Goal: Task Accomplishment & Management: Manage account settings

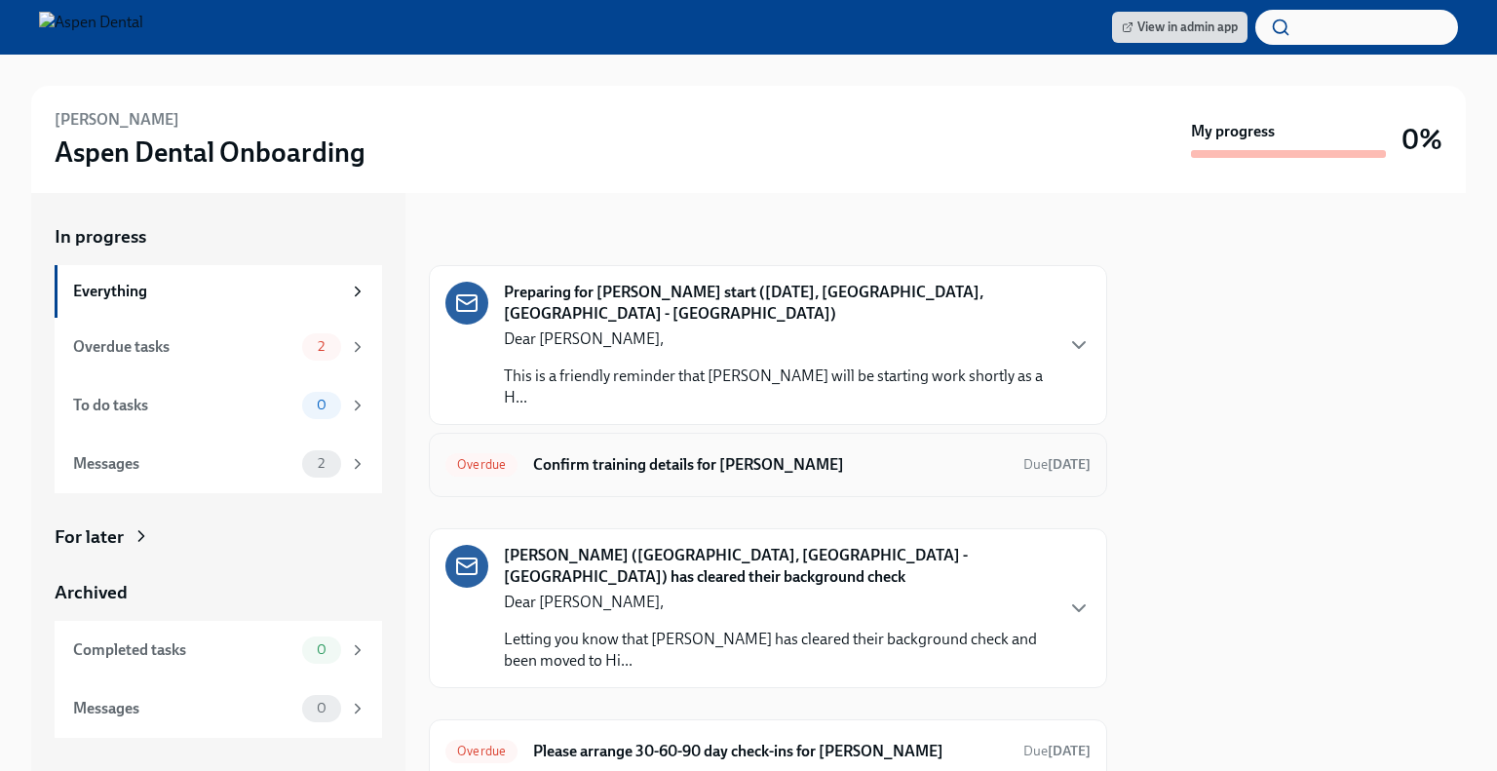
click at [811, 460] on h6 "Confirm training details for [PERSON_NAME]" at bounding box center [770, 464] width 475 height 21
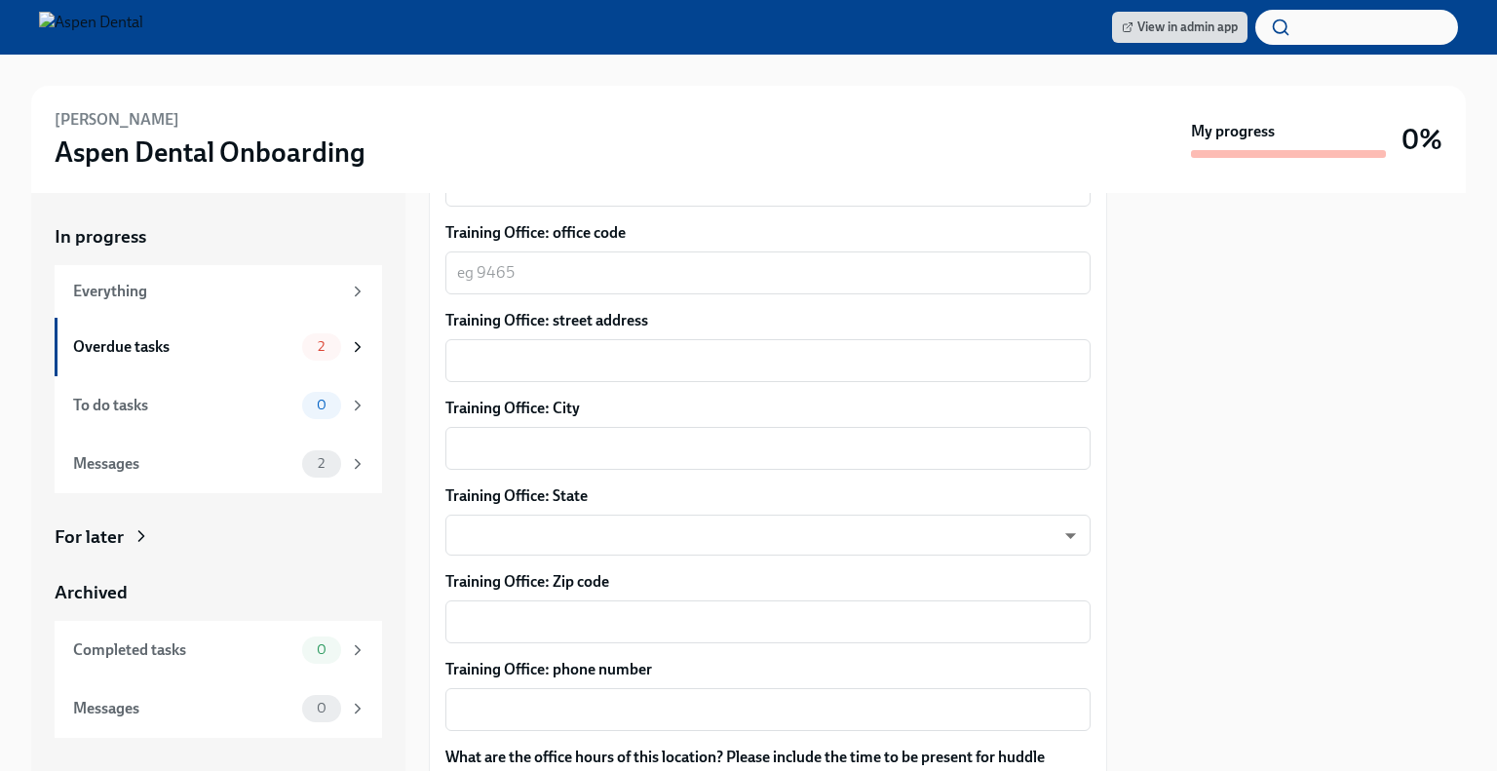
scroll to position [1226, 0]
click at [135, 326] on div "Overdue tasks 2" at bounding box center [218, 347] width 327 height 58
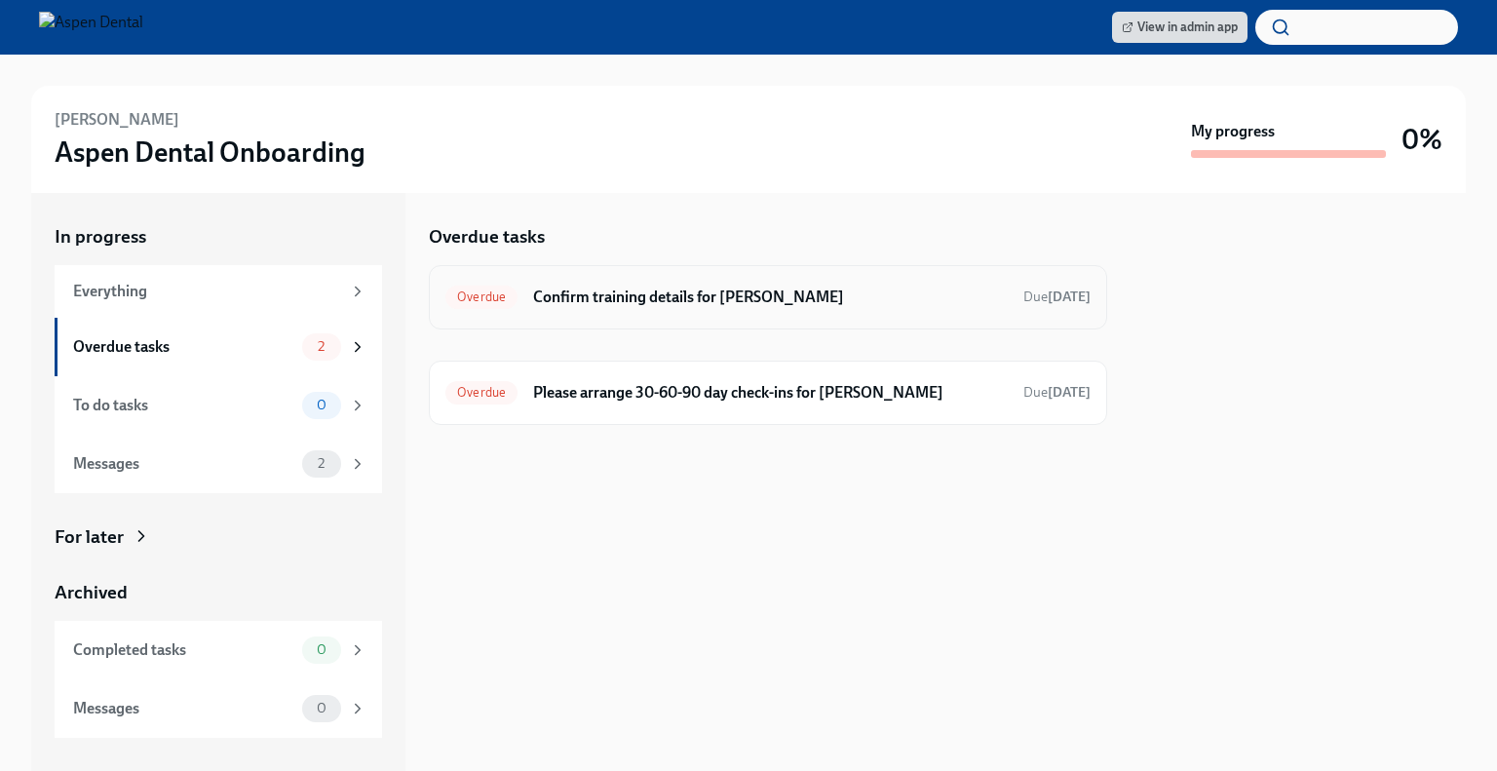
click at [989, 300] on h6 "Confirm training details for [PERSON_NAME]" at bounding box center [770, 297] width 475 height 21
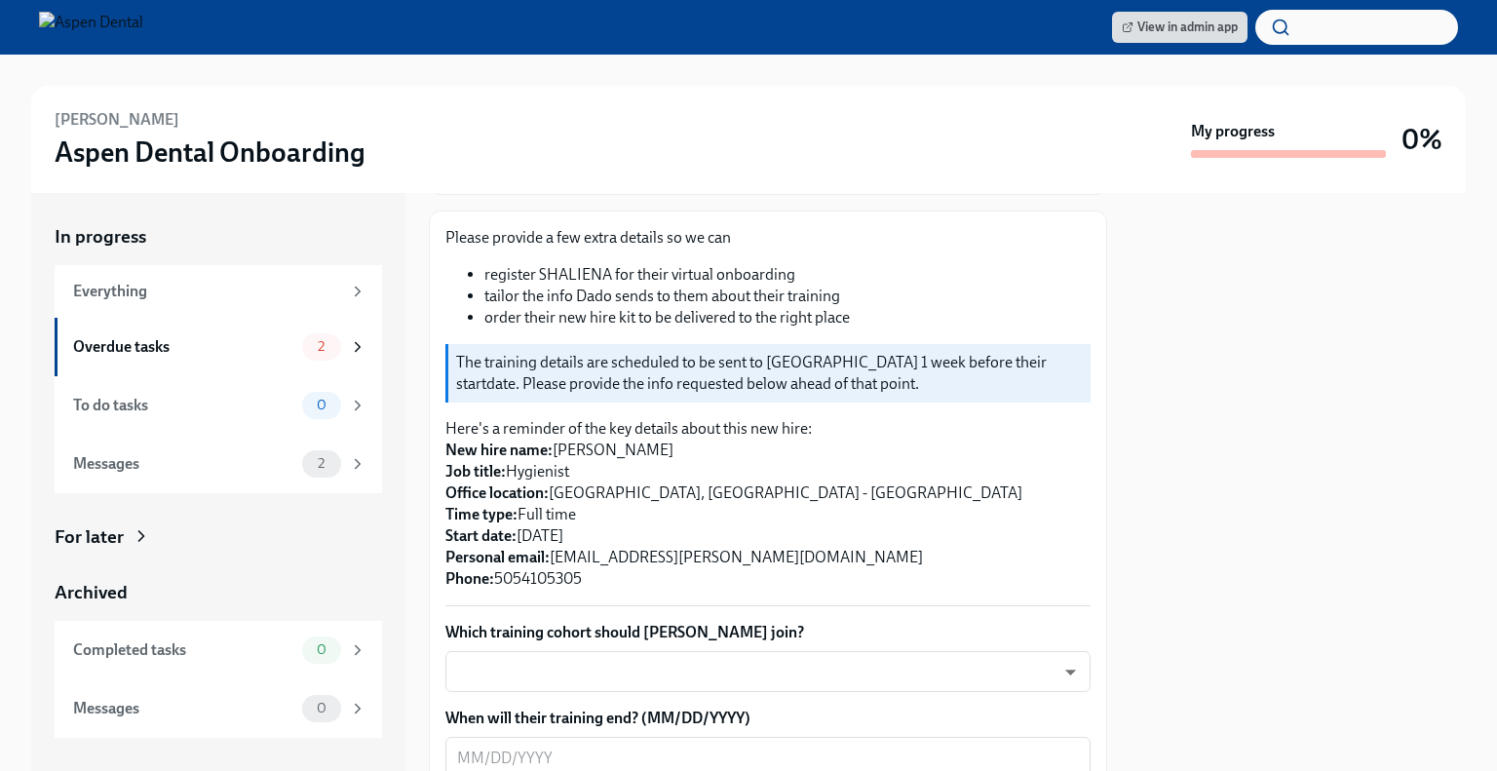
scroll to position [439, 0]
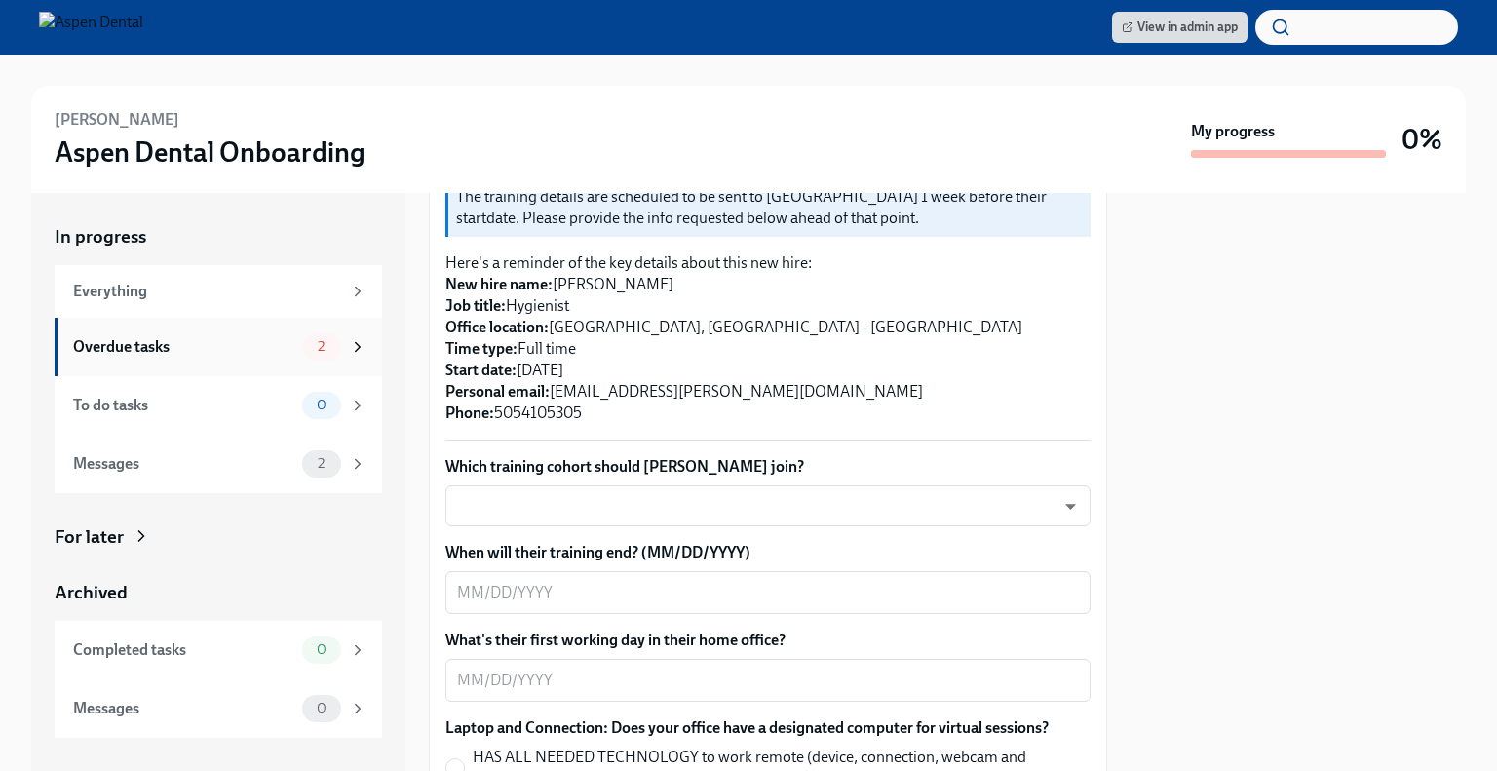
click at [223, 354] on div "Overdue tasks" at bounding box center [183, 346] width 221 height 21
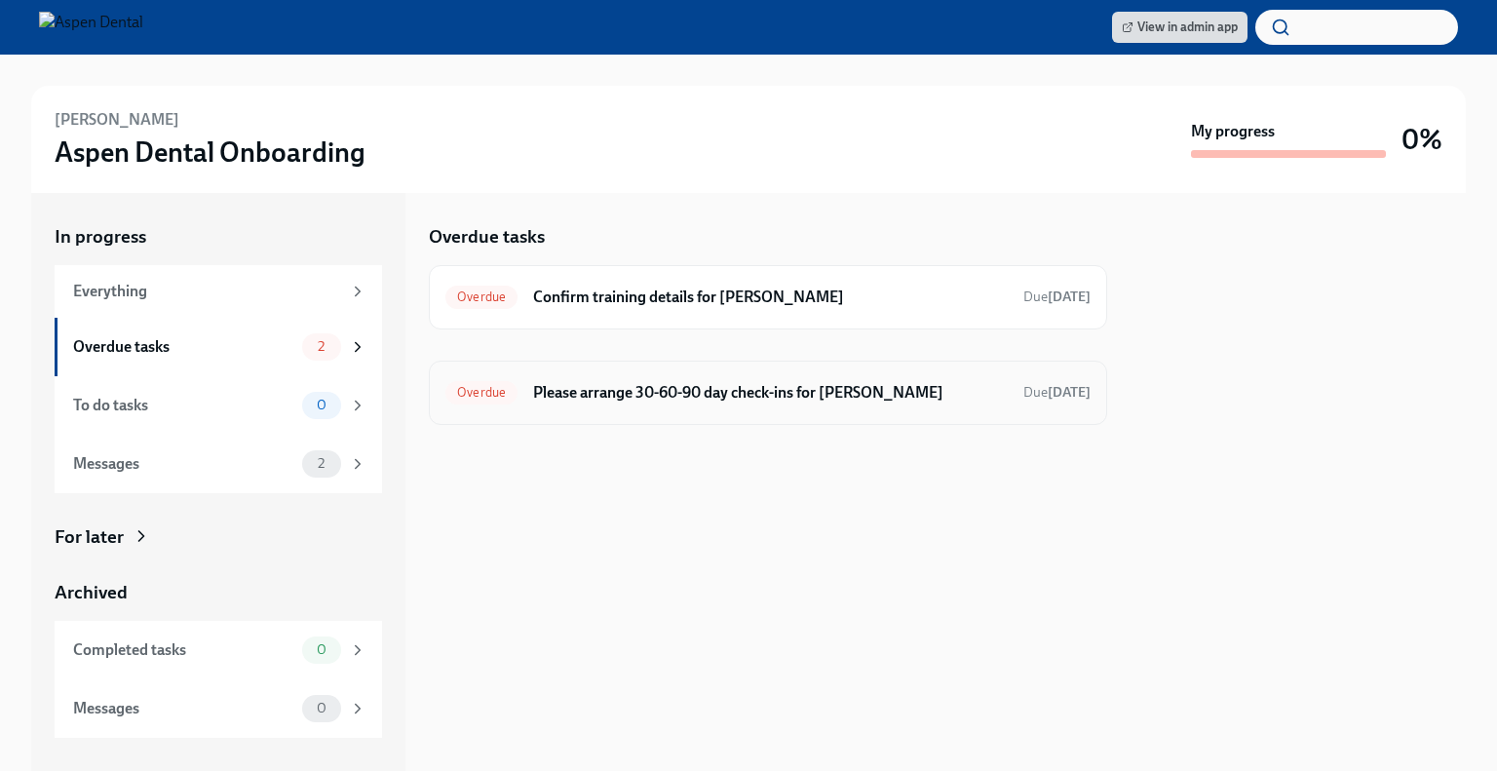
click at [640, 365] on div "Overdue Please arrange 30-60-90 day check-ins for [PERSON_NAME] Due [DATE]" at bounding box center [768, 393] width 678 height 64
click at [643, 387] on h6 "Please arrange 30-60-90 day check-ins for [PERSON_NAME]" at bounding box center [770, 392] width 475 height 21
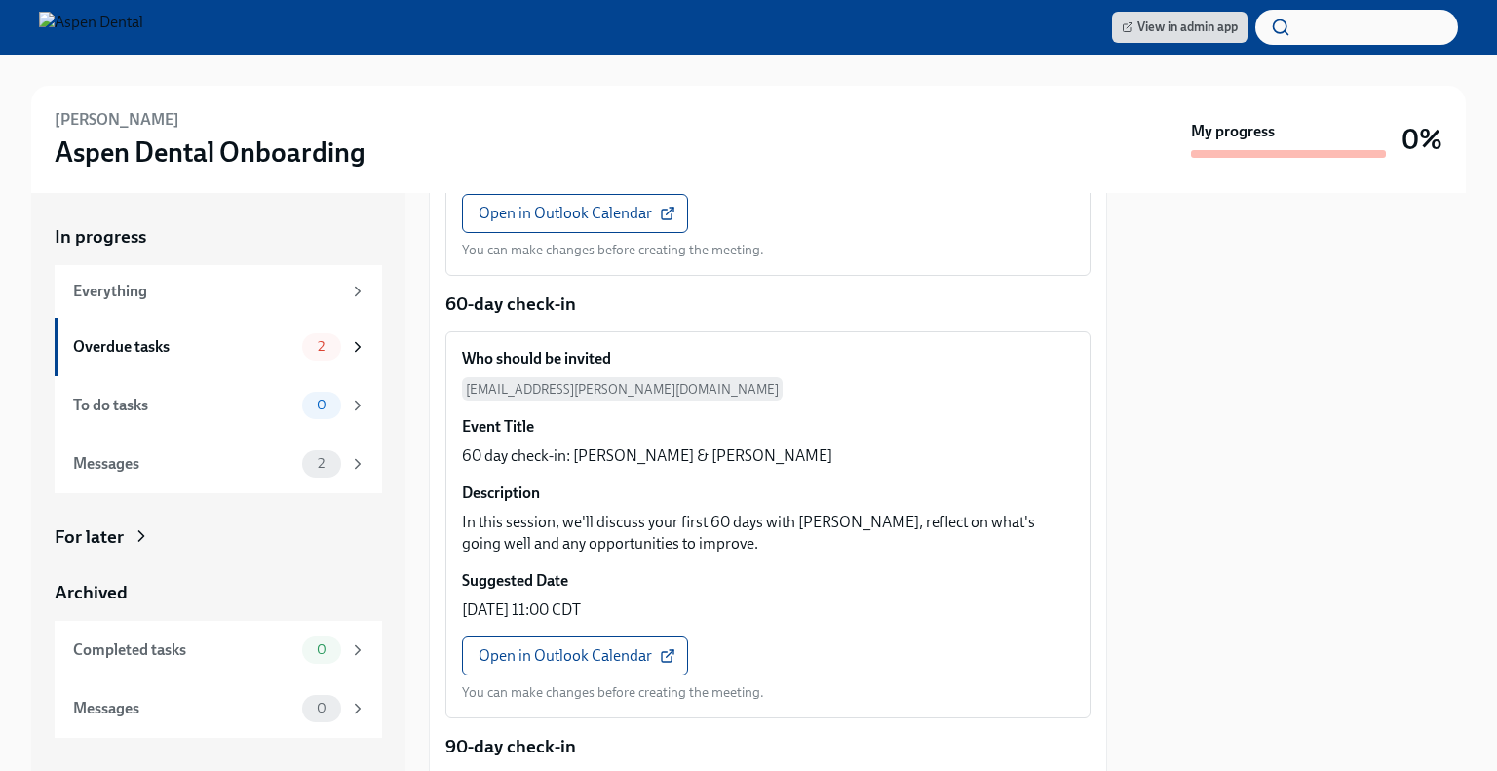
scroll to position [702, 0]
click at [158, 344] on div "Overdue tasks" at bounding box center [183, 346] width 221 height 21
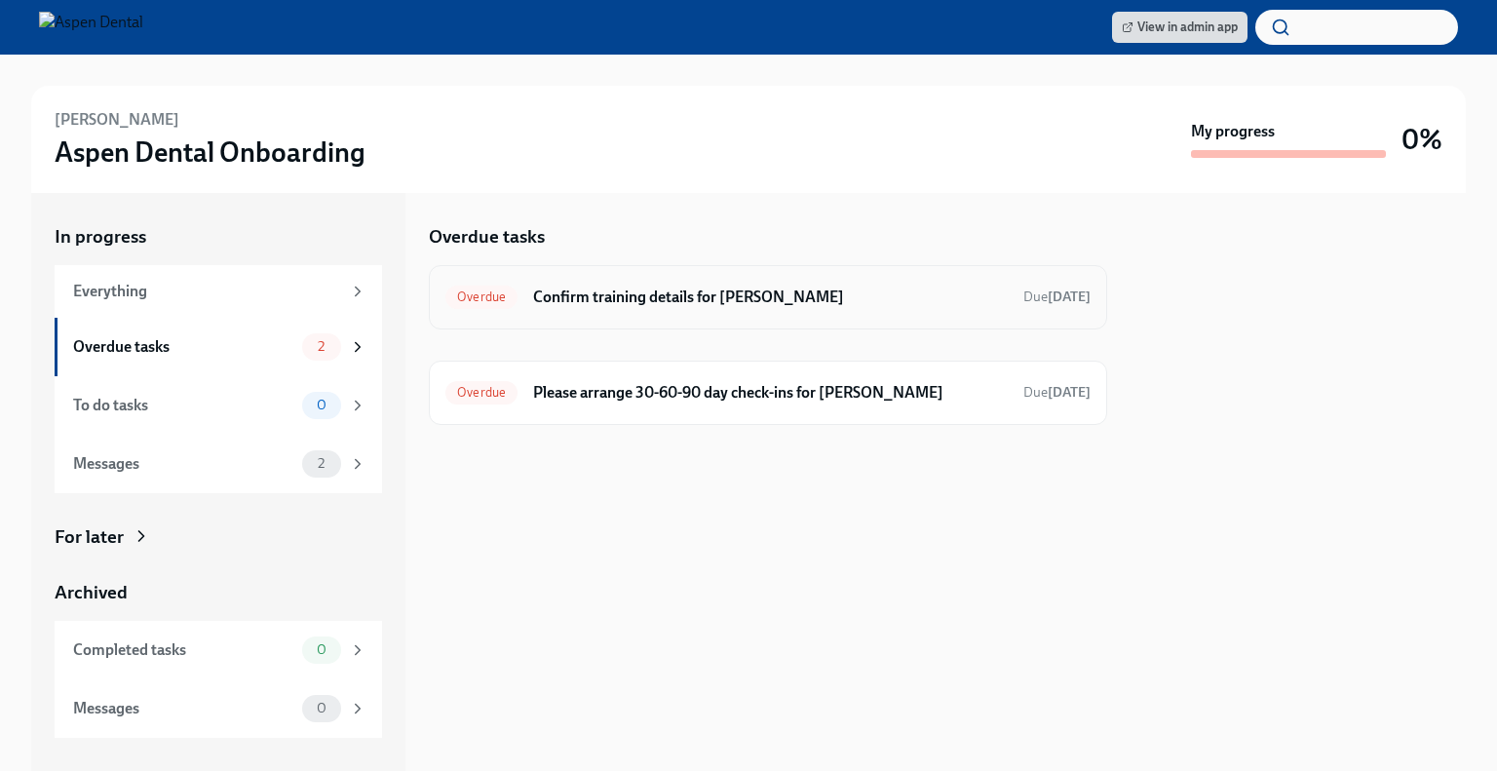
click at [727, 307] on h6 "Confirm training details for [PERSON_NAME]" at bounding box center [770, 297] width 475 height 21
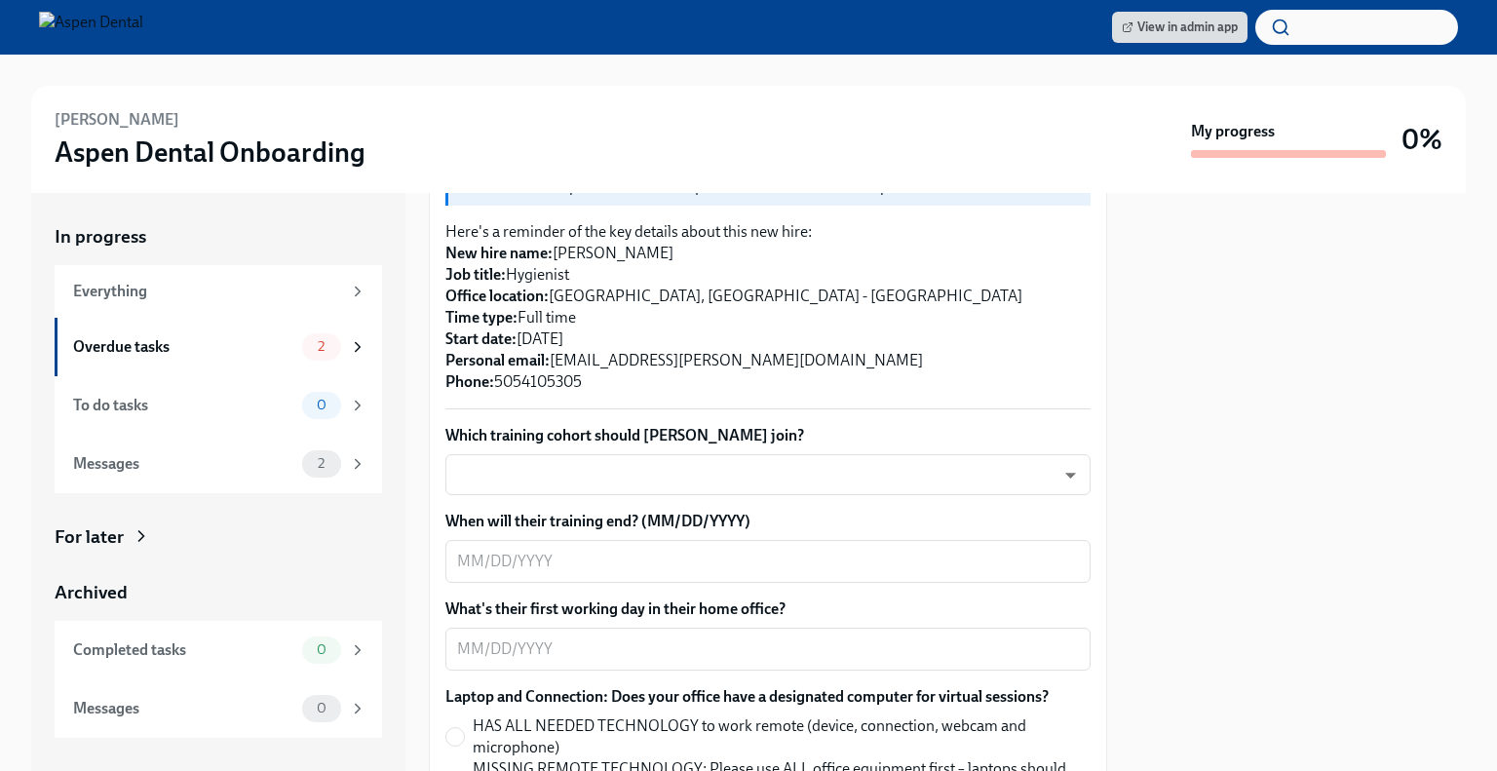
scroll to position [487, 0]
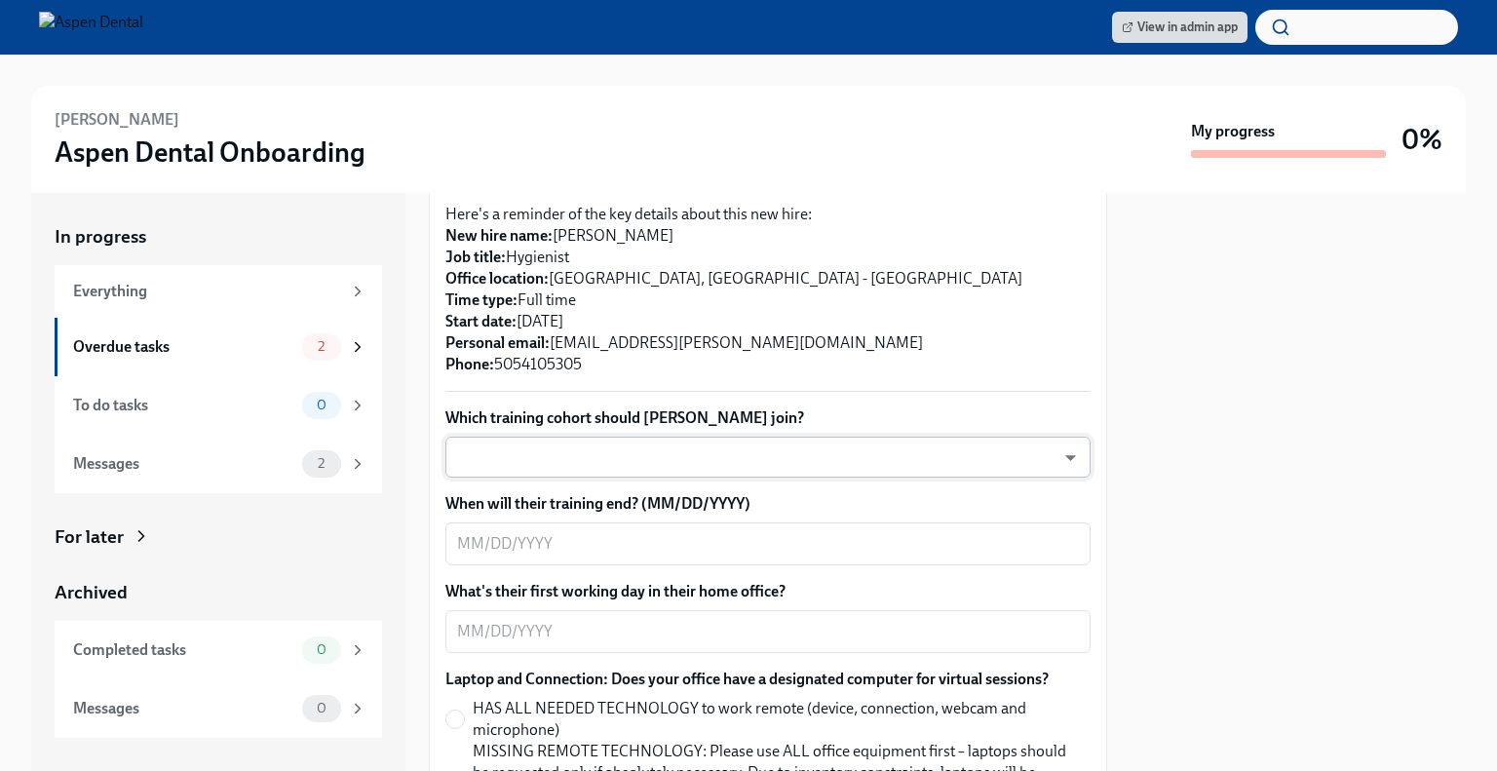
click at [694, 446] on body "View in admin app [PERSON_NAME] Aspen Dental Onboarding My progress 0% In progr…" at bounding box center [748, 385] width 1497 height 771
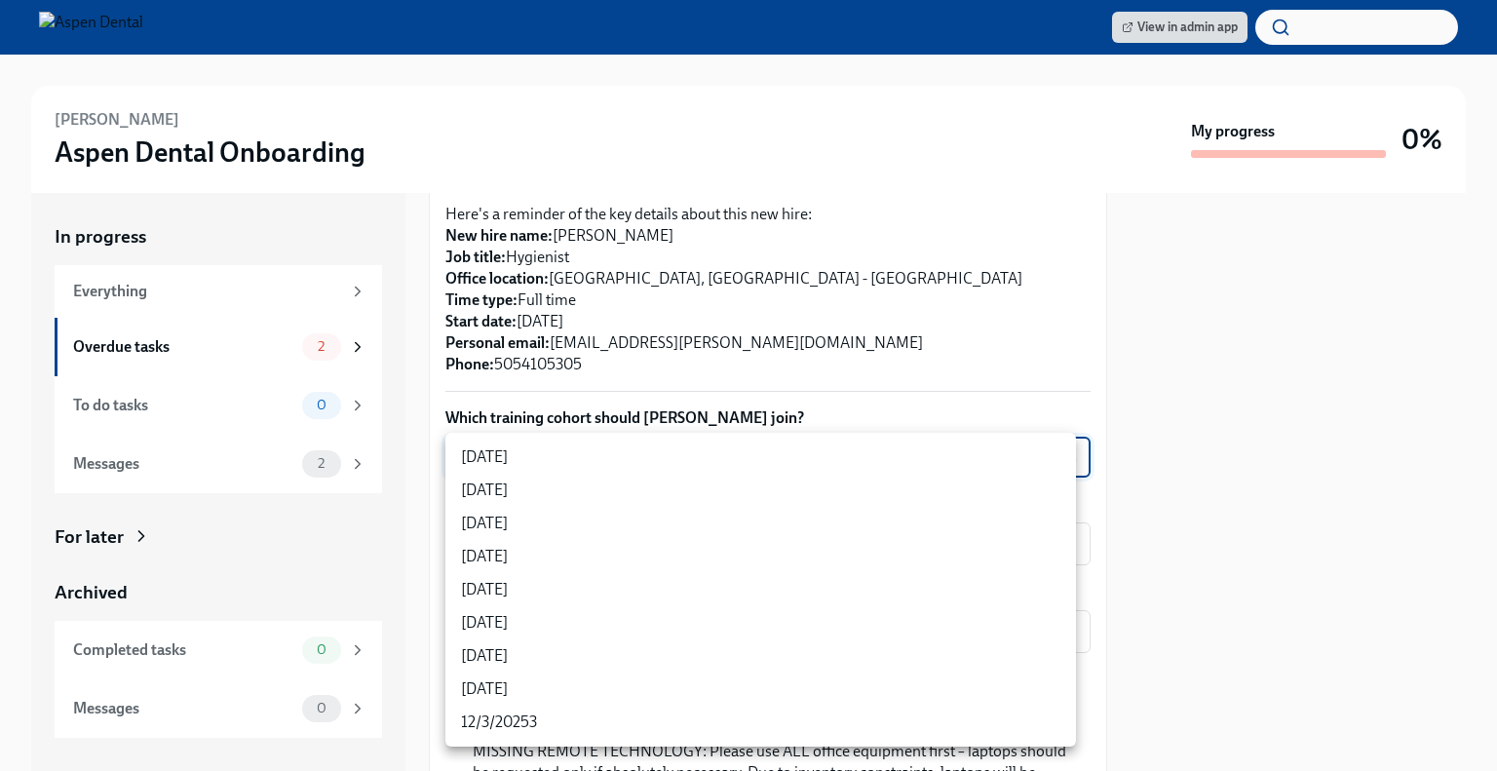
drag, startPoint x: 1181, startPoint y: 405, endPoint x: 1158, endPoint y: 544, distance: 140.4
click at [1158, 544] on div at bounding box center [748, 385] width 1497 height 771
